Goal: Complete application form

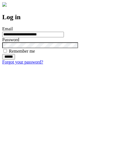
type input "**********"
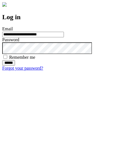
click at [15, 66] on input "******" at bounding box center [8, 63] width 13 height 6
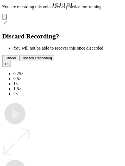
type input "**********"
